Goal: Information Seeking & Learning: Learn about a topic

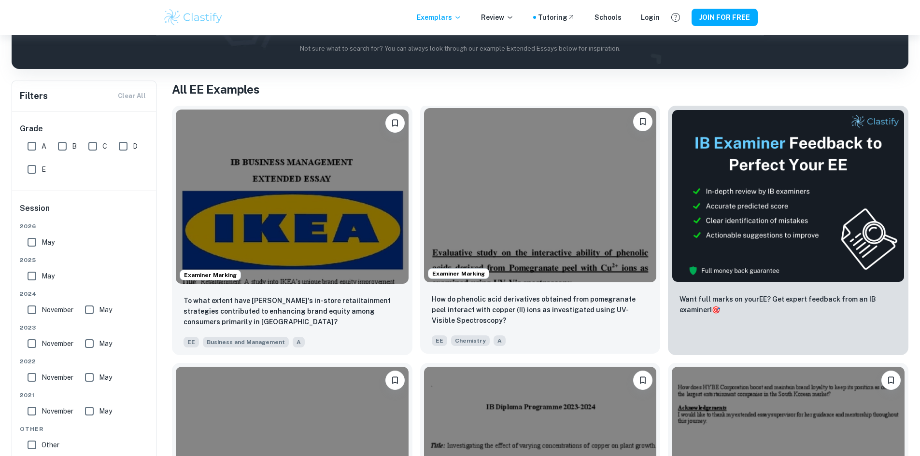
scroll to position [145, 0]
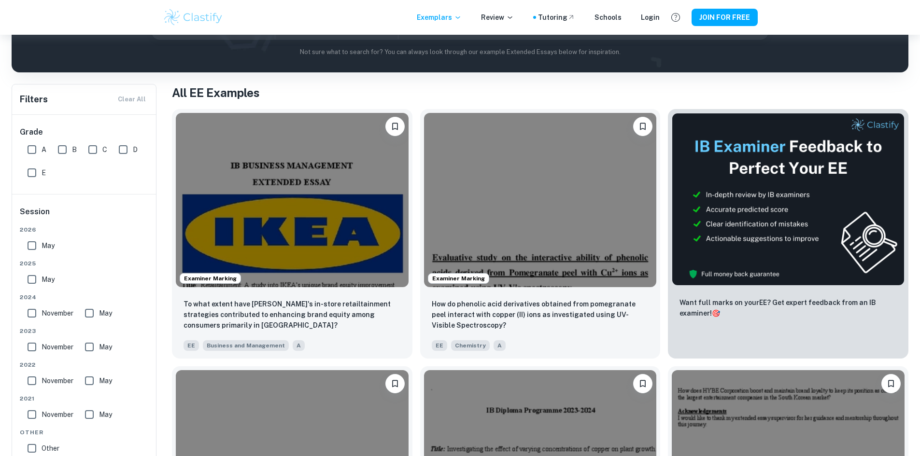
click at [31, 280] on input "May" at bounding box center [31, 279] width 19 height 19
checkbox input "true"
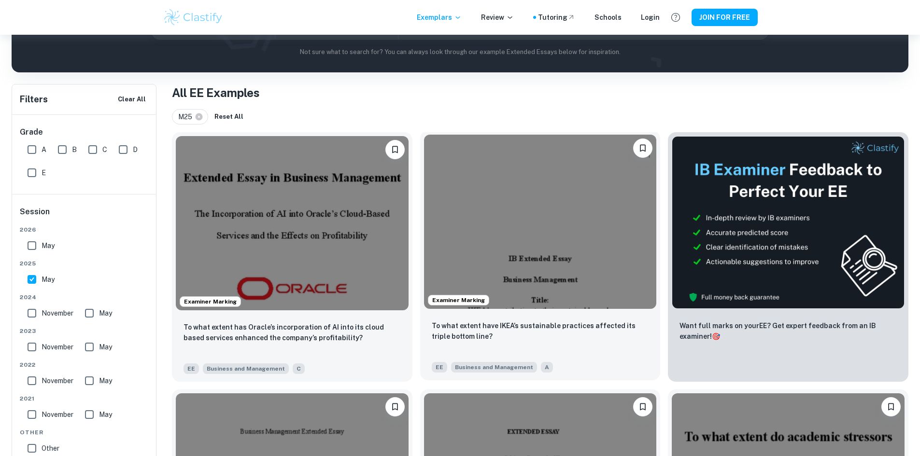
click at [424, 166] on img at bounding box center [540, 222] width 233 height 174
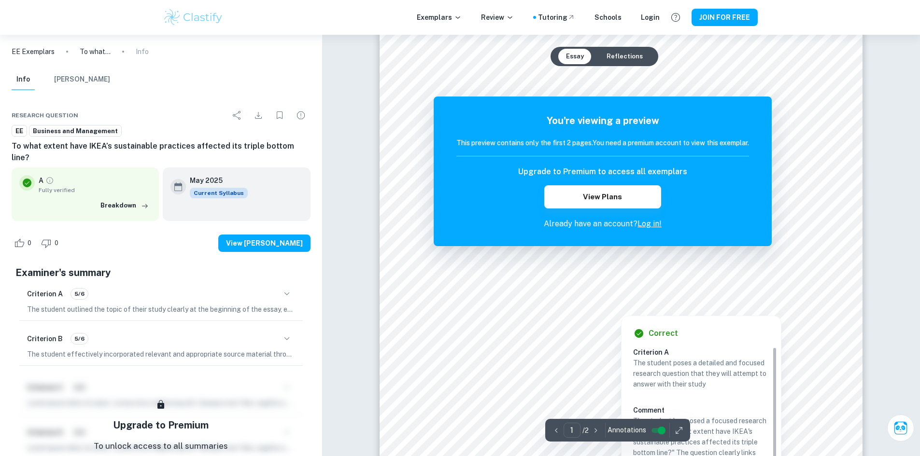
scroll to position [97, 0]
click at [648, 309] on div at bounding box center [620, 306] width 65 height 17
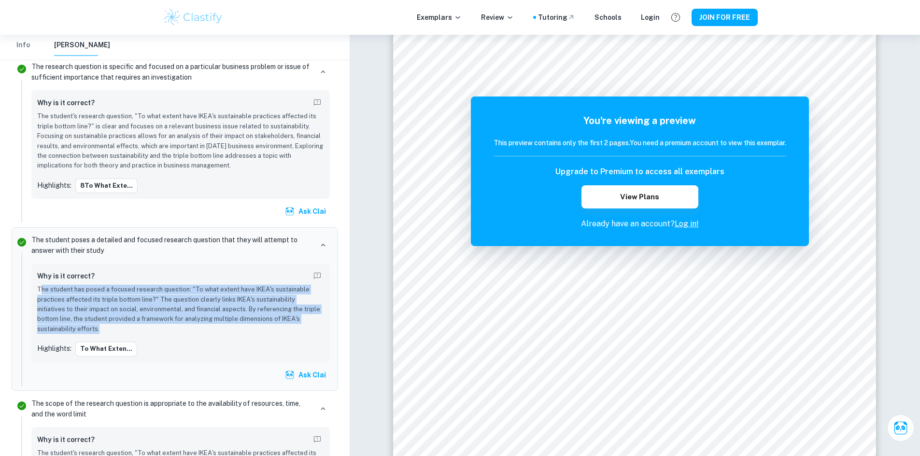
drag, startPoint x: 39, startPoint y: 289, endPoint x: 112, endPoint y: 328, distance: 83.1
click at [112, 328] on p "The student has posed a focused research question: "To what extent have IKEA's …" at bounding box center [180, 309] width 287 height 49
click at [107, 326] on p "The student has posed a focused research question: "To what extent have IKEA's …" at bounding box center [180, 309] width 287 height 49
drag, startPoint x: 86, startPoint y: 328, endPoint x: 33, endPoint y: 276, distance: 74.4
click at [33, 276] on div "Why is it correct? The student has posed a focused research question: "To what …" at bounding box center [180, 313] width 298 height 98
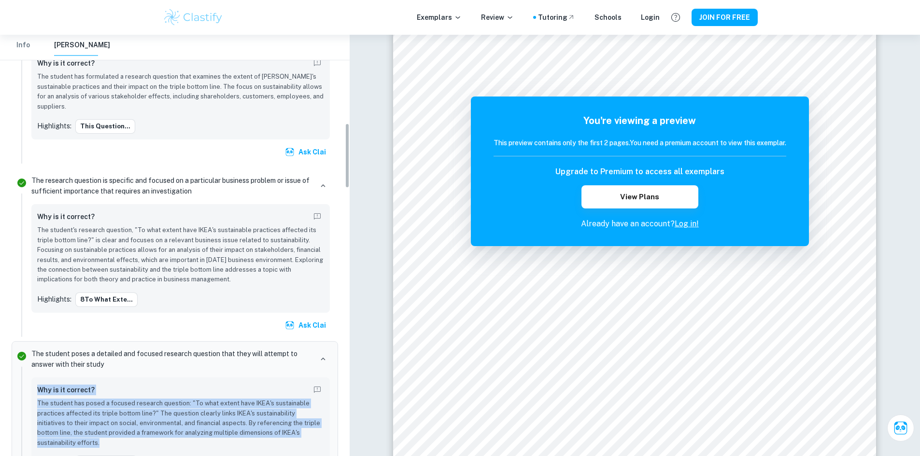
scroll to position [573, 0]
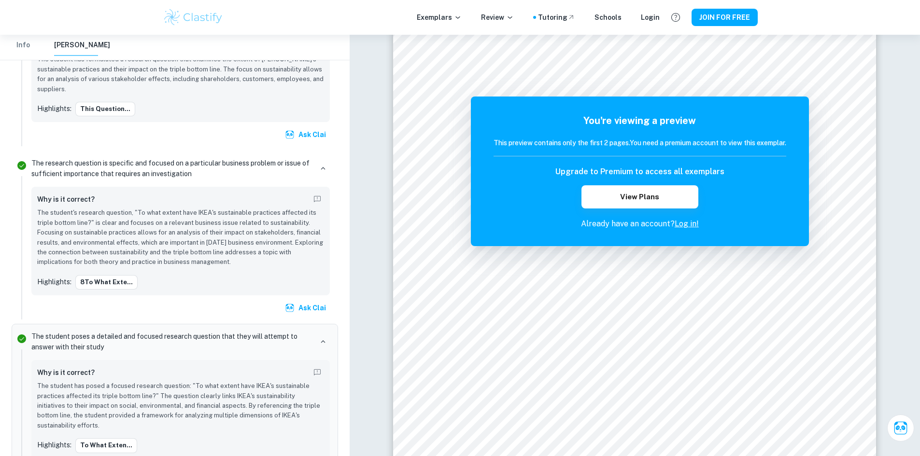
click at [240, 264] on p "The student's research question, "To what extent have IKEA's sustainable practi…" at bounding box center [180, 237] width 287 height 59
drag, startPoint x: 242, startPoint y: 260, endPoint x: 32, endPoint y: 212, distance: 215.4
click at [32, 212] on div "Why is it correct? The student's research question, "To what extent have IKEA's…" at bounding box center [180, 241] width 298 height 109
copy p "The student's research question, "To what extent have IKEA's sustainable practi…"
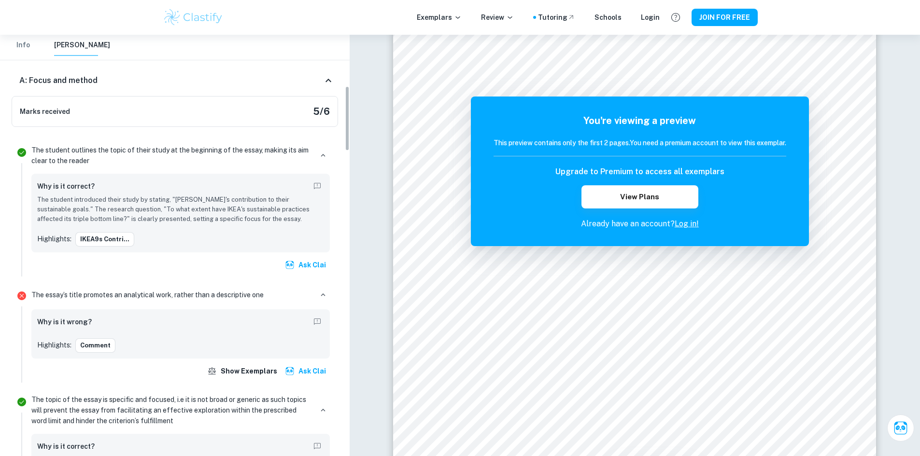
scroll to position [90, 0]
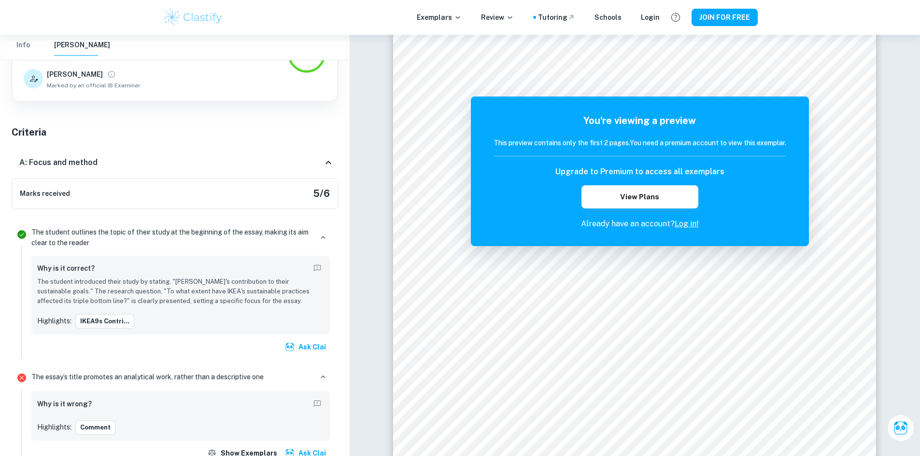
click at [237, 224] on div "The student outlines the topic of their study at the beginning of the essay, ma…" at bounding box center [181, 291] width 306 height 135
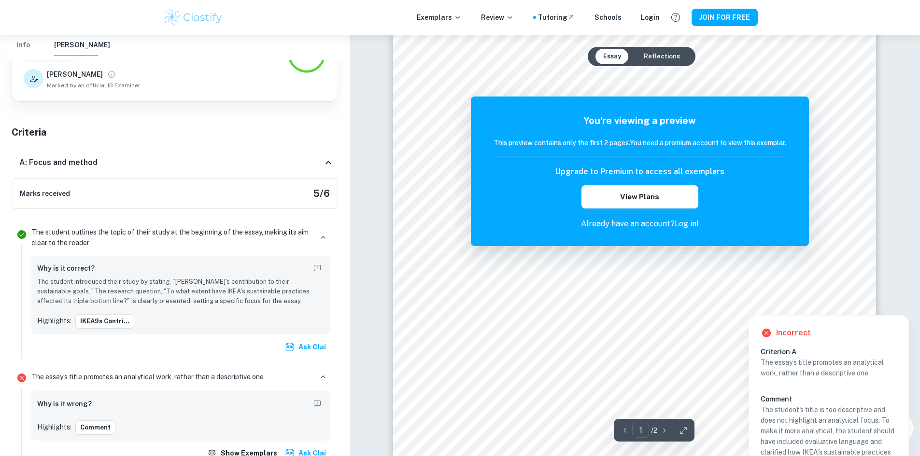
scroll to position [48, 0]
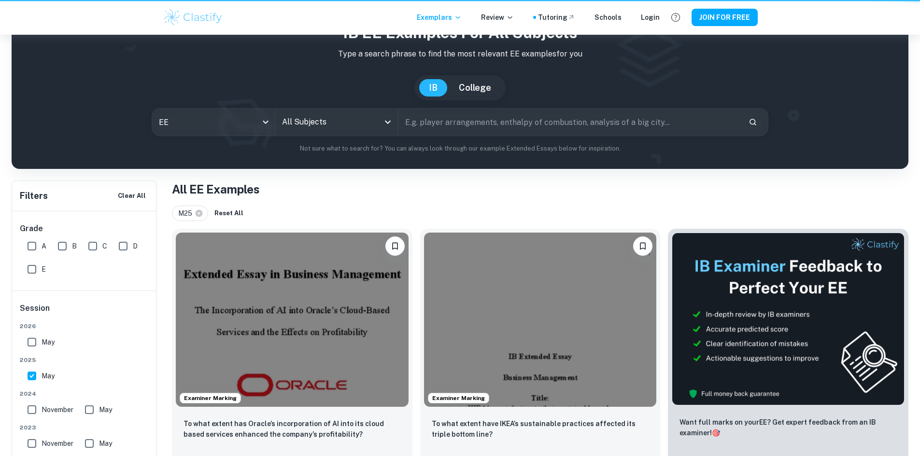
scroll to position [145, 0]
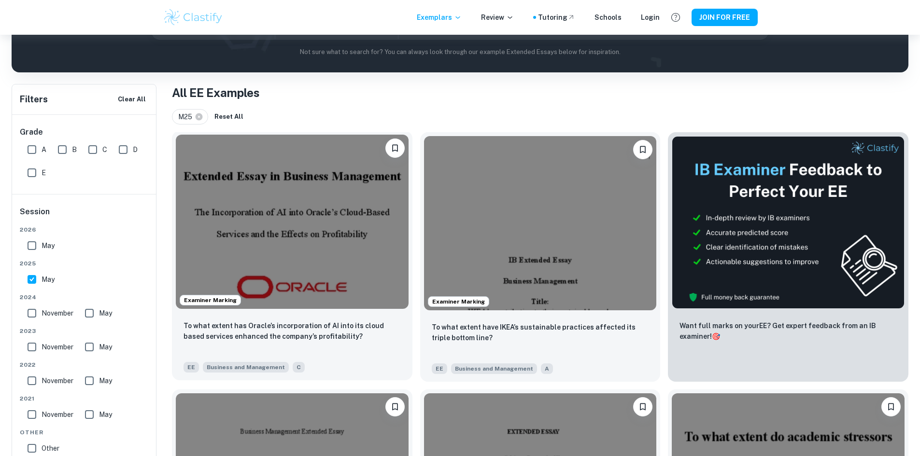
click at [308, 225] on img at bounding box center [292, 222] width 233 height 174
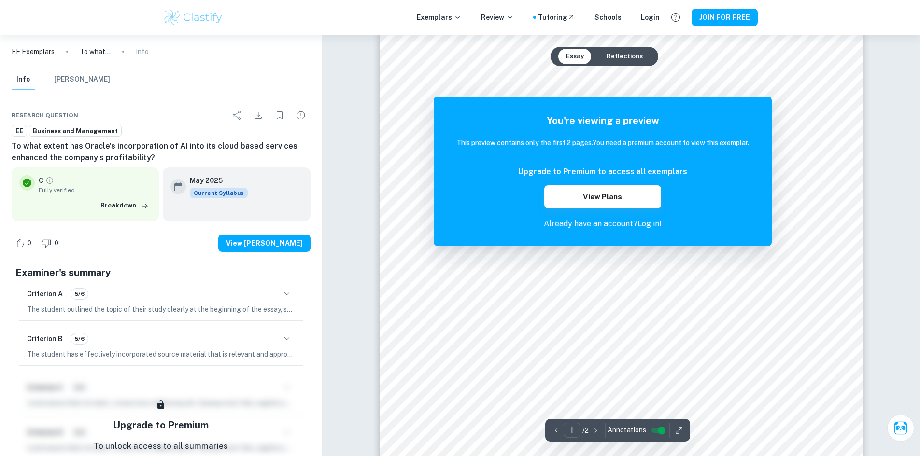
scroll to position [48, 0]
